Goal: Task Accomplishment & Management: Manage account settings

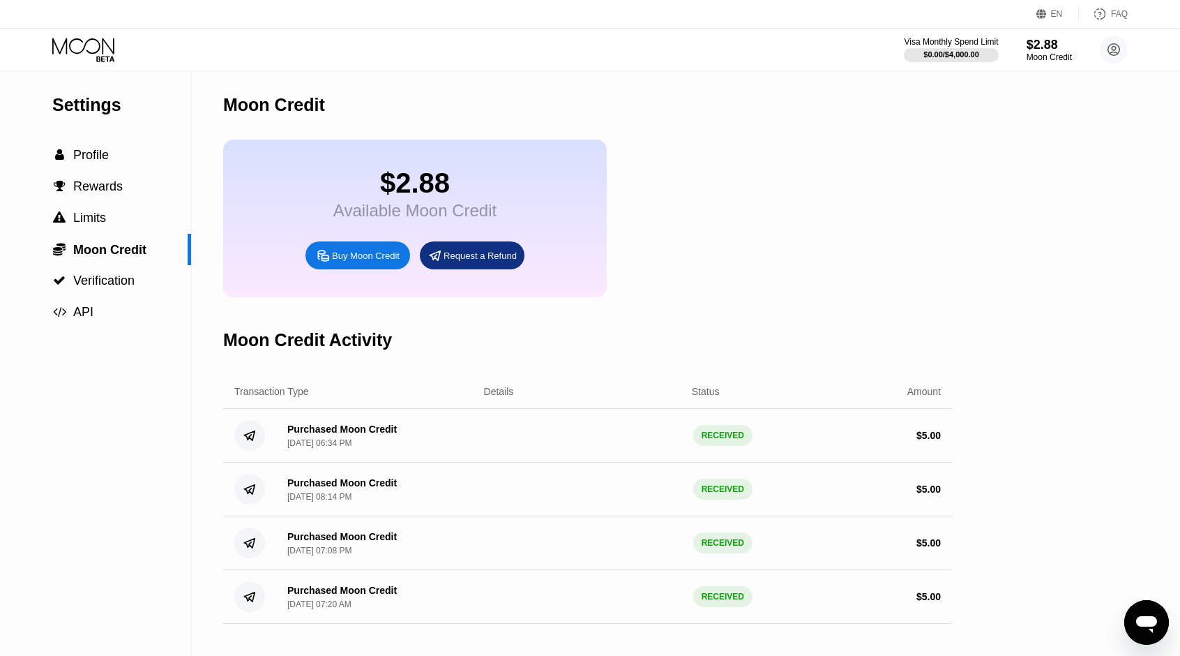
click at [98, 47] on icon at bounding box center [84, 50] width 65 height 24
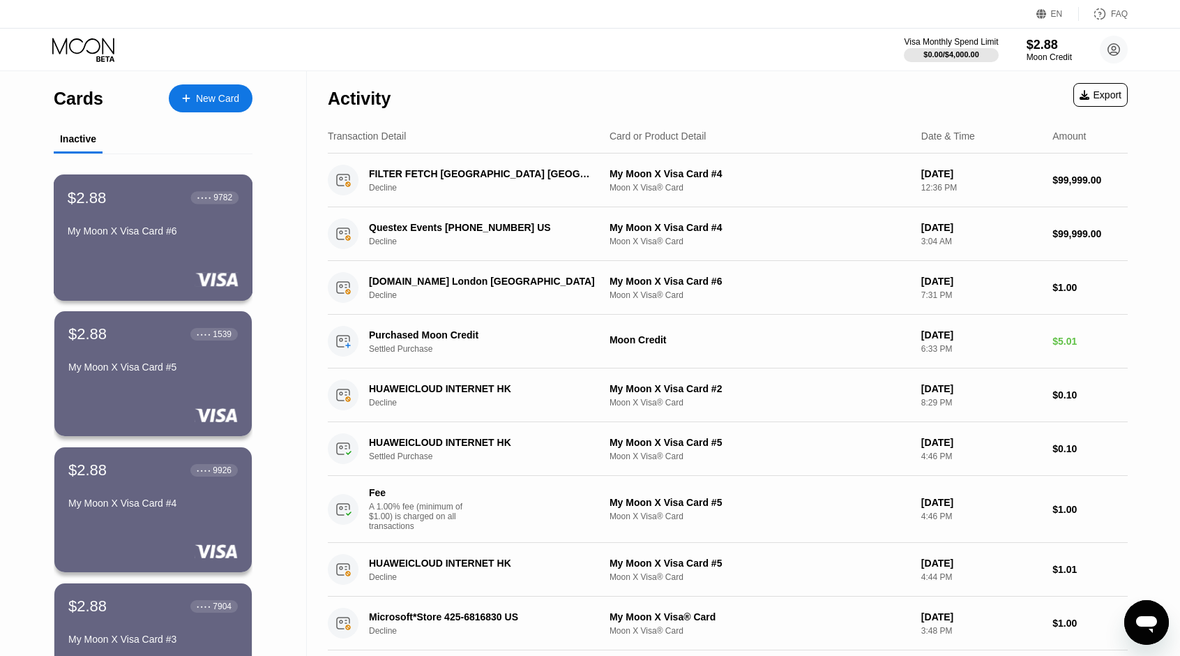
click at [176, 242] on div "My Moon X Visa Card #6" at bounding box center [153, 233] width 171 height 17
click at [119, 391] on div "$2.88 ● ● ● ● 1539 My Moon X Visa Card #5" at bounding box center [153, 373] width 199 height 126
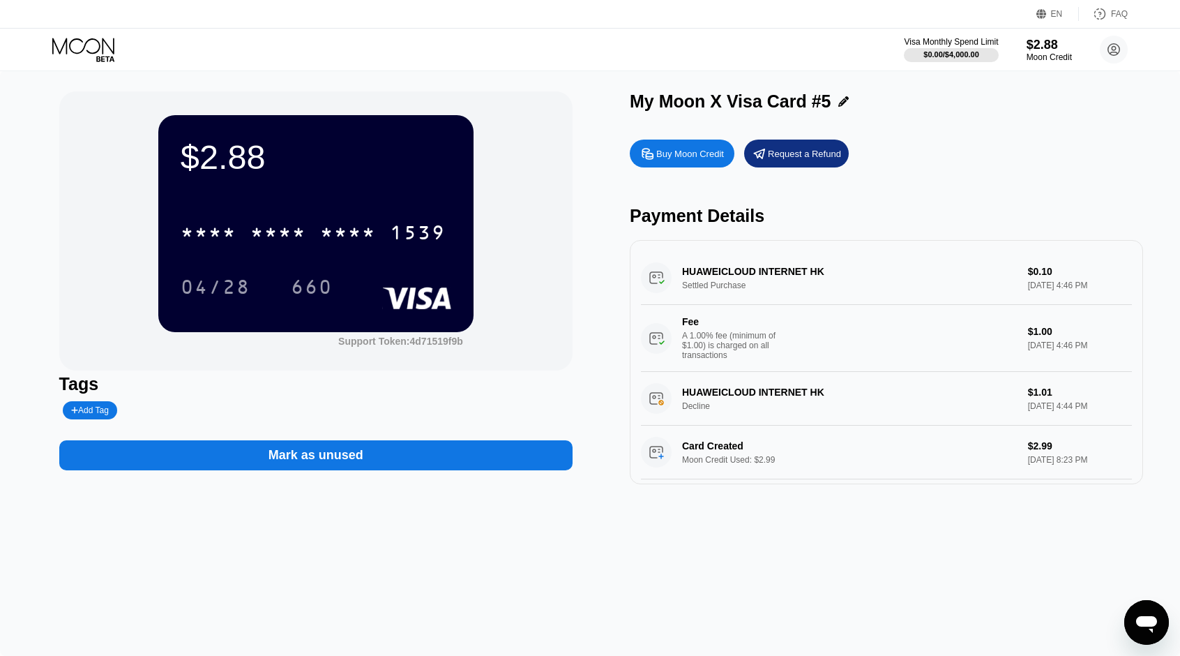
click at [810, 160] on div "Request a Refund" at bounding box center [804, 154] width 73 height 12
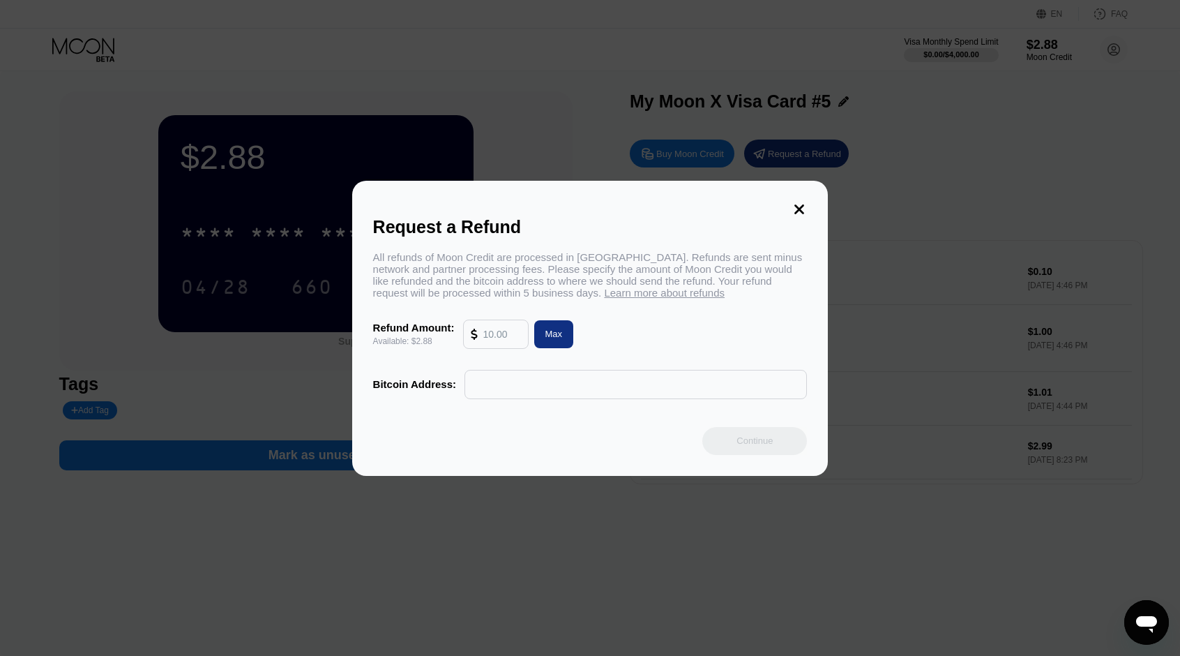
click at [803, 204] on icon at bounding box center [800, 209] width 10 height 10
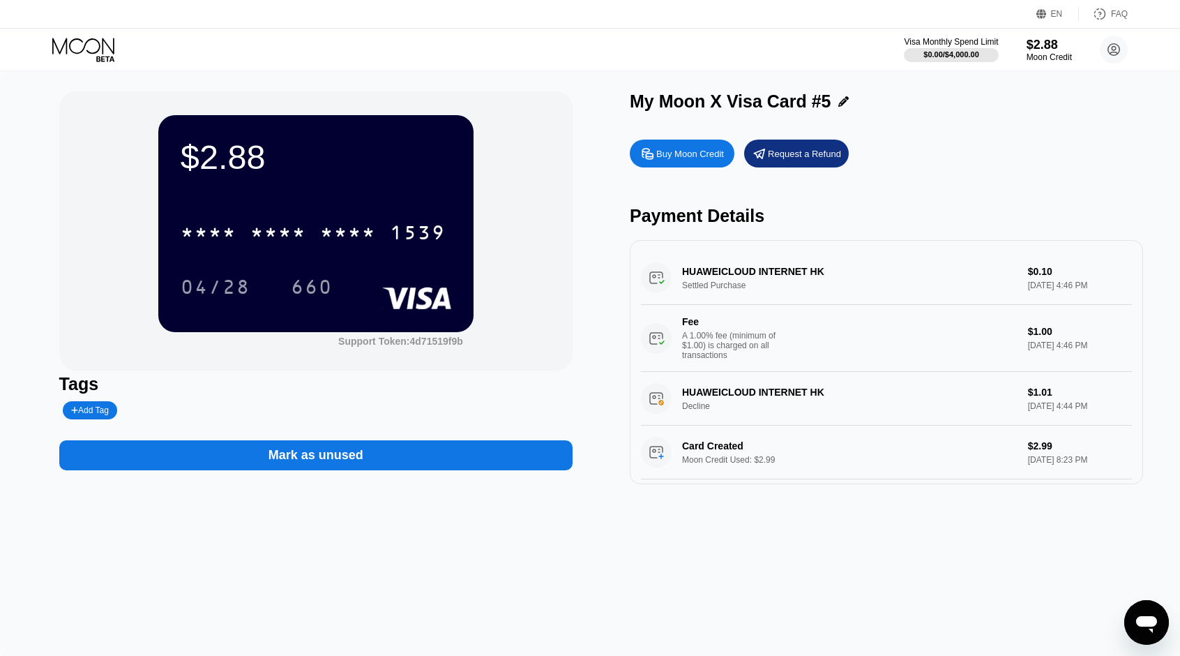
click at [298, 461] on div "Mark as unused" at bounding box center [316, 455] width 95 height 16
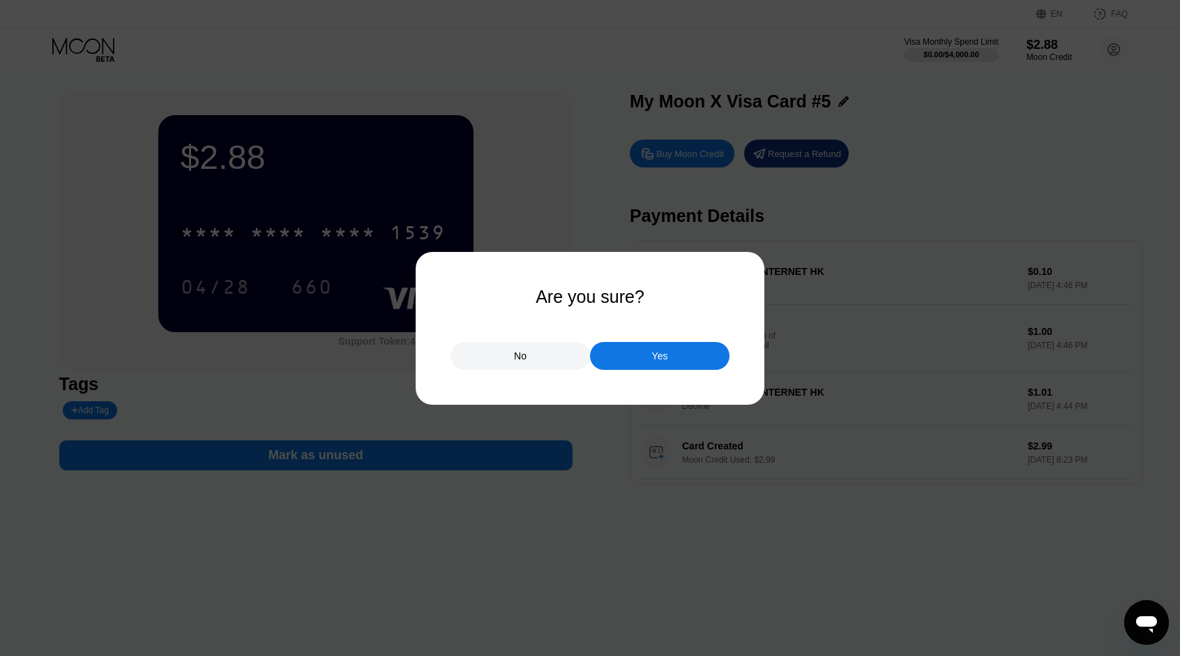
click at [648, 353] on div "Yes" at bounding box center [659, 356] width 139 height 28
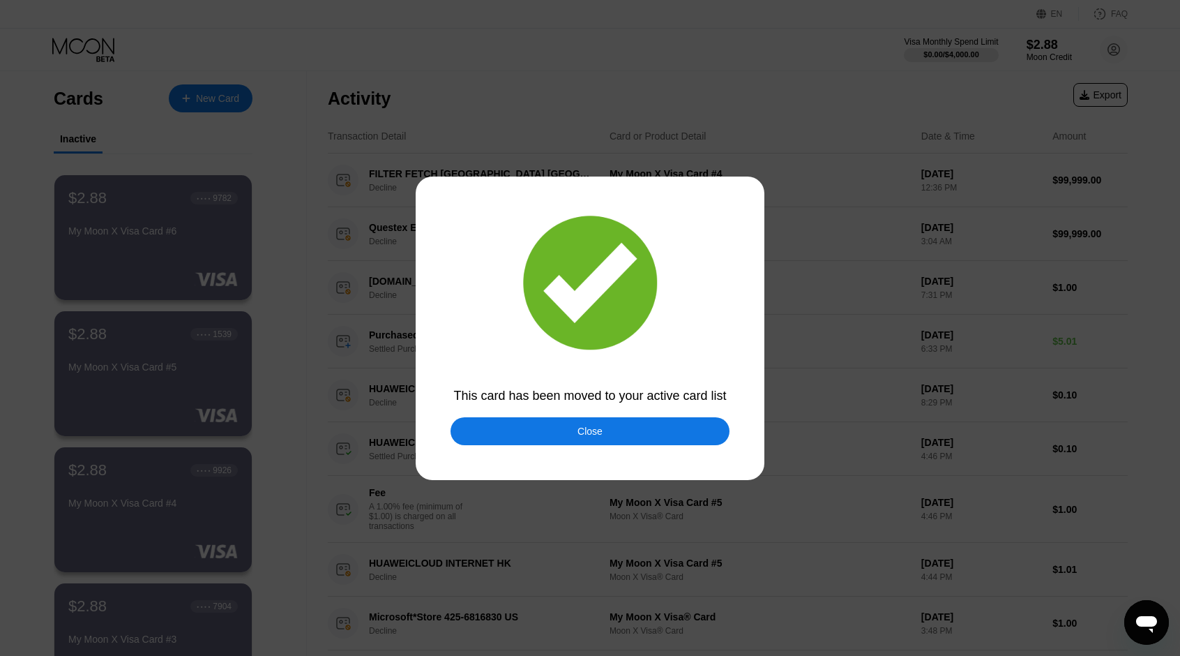
click at [580, 442] on div "Close" at bounding box center [590, 431] width 279 height 28
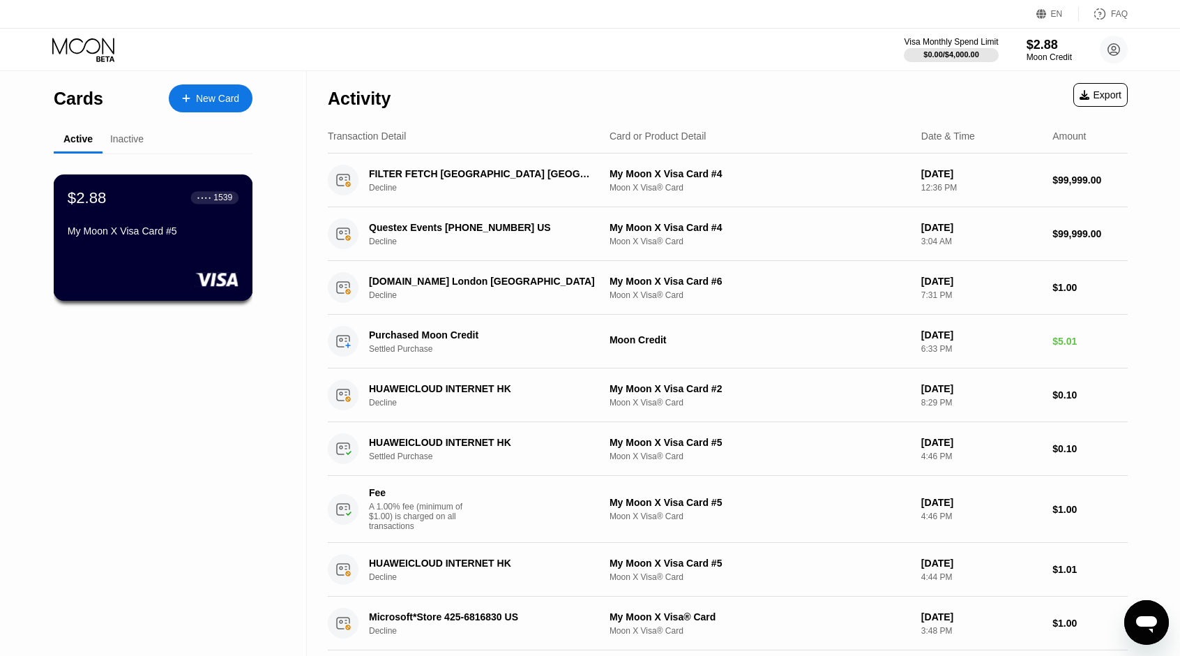
click at [145, 252] on div "$2.88 ● ● ● ● 1539 My Moon X Visa Card #5" at bounding box center [153, 237] width 199 height 126
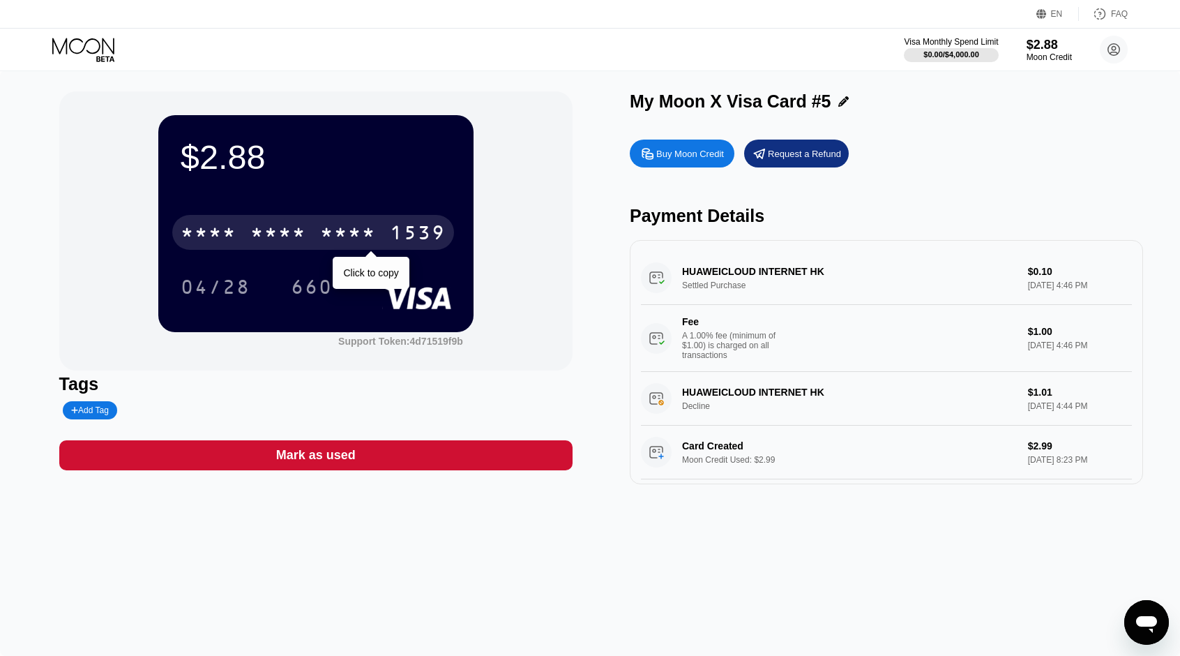
click at [341, 236] on div "* * * *" at bounding box center [348, 234] width 56 height 22
click at [341, 236] on div "2966" at bounding box center [348, 234] width 56 height 22
